Goal: Navigation & Orientation: Find specific page/section

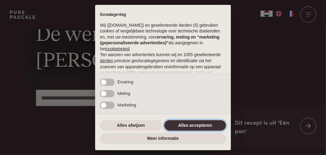
click at [195, 122] on button "Alles accepteren" at bounding box center [195, 125] width 62 height 11
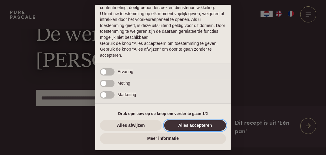
click at [195, 127] on button "Alles accepteren" at bounding box center [195, 125] width 62 height 11
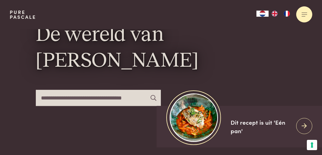
click at [302, 16] on span at bounding box center [304, 16] width 4 height 0
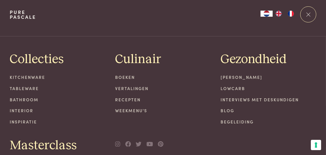
scroll to position [0, 0]
click at [26, 102] on link "Bathroom" at bounding box center [58, 99] width 96 height 6
click at [22, 113] on link "Interior" at bounding box center [58, 110] width 96 height 6
click at [247, 96] on div "Mijn kookstijl Lowcarb Interviews met deskundigen Blog Begeleiding" at bounding box center [269, 99] width 96 height 51
click at [247, 100] on link "Interviews met deskundigen" at bounding box center [269, 99] width 96 height 6
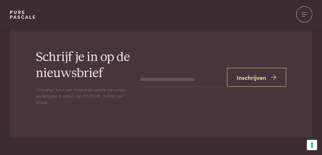
scroll to position [698, 0]
